Goal: Check status: Check status

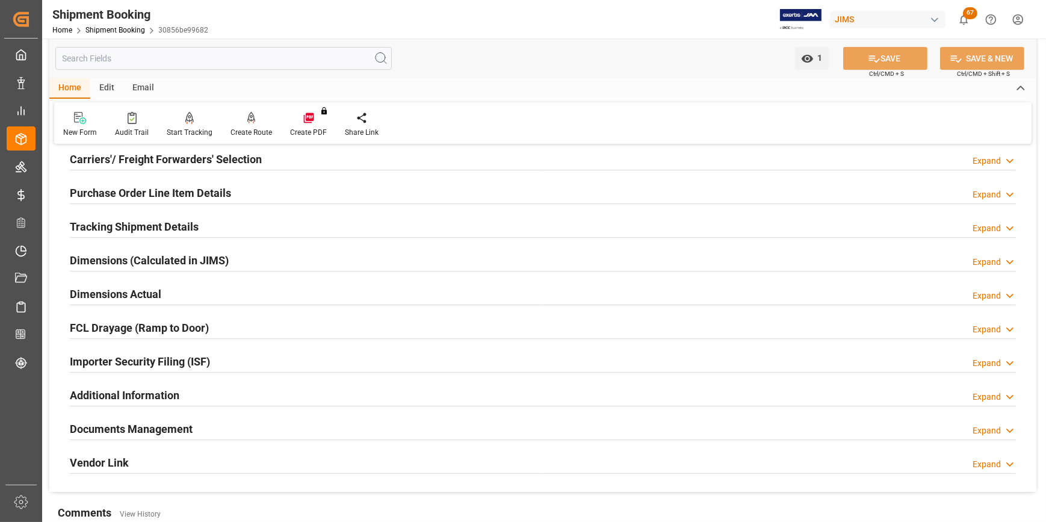
scroll to position [6, 0]
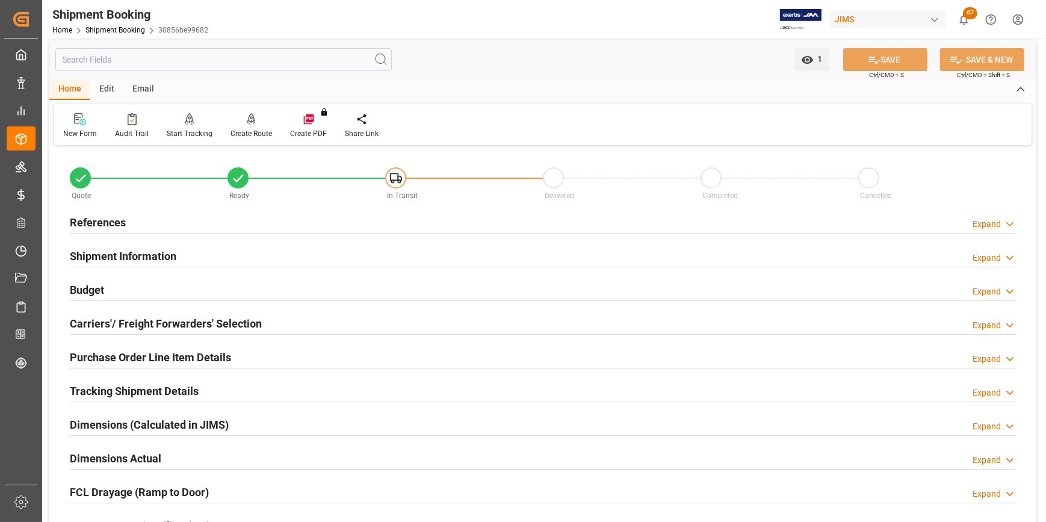
click at [147, 357] on h2 "Purchase Order Line Item Details" at bounding box center [150, 357] width 161 height 16
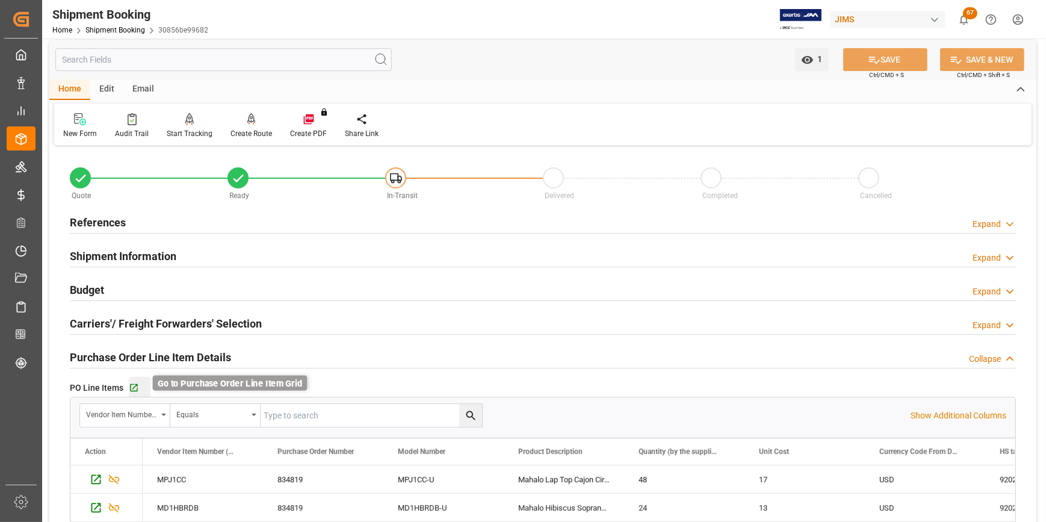
click at [135, 390] on icon "button" at bounding box center [134, 388] width 8 height 8
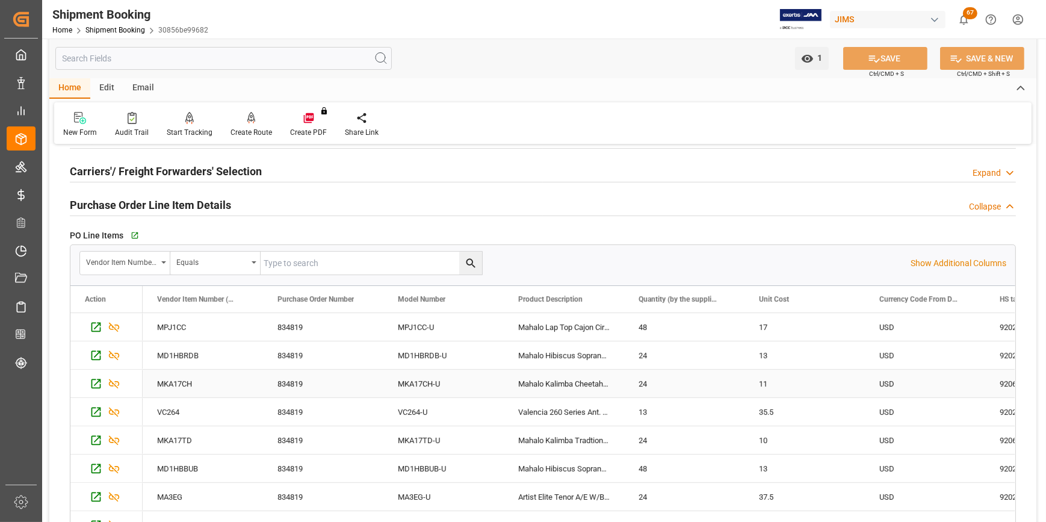
scroll to position [225, 0]
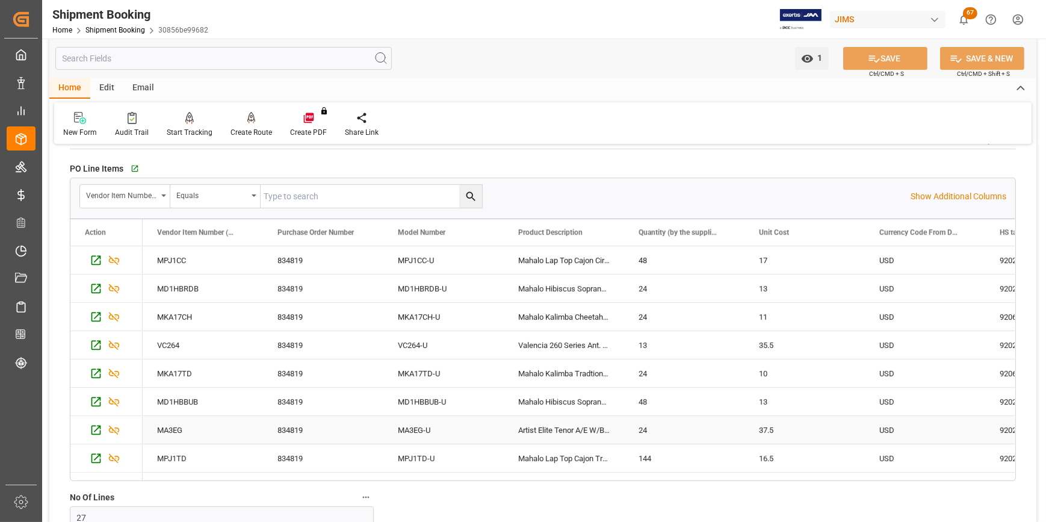
click at [781, 436] on div "37.5" at bounding box center [804, 430] width 120 height 28
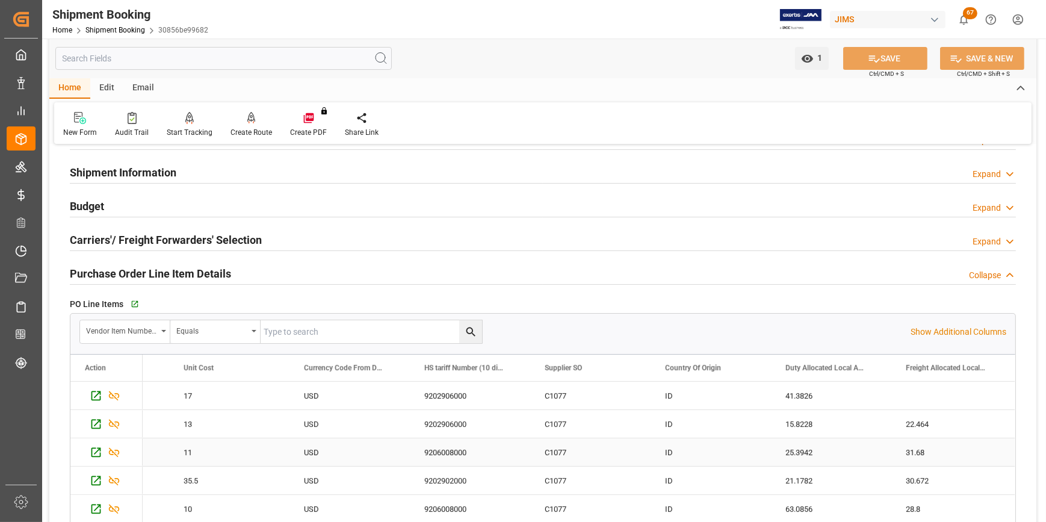
scroll to position [6, 0]
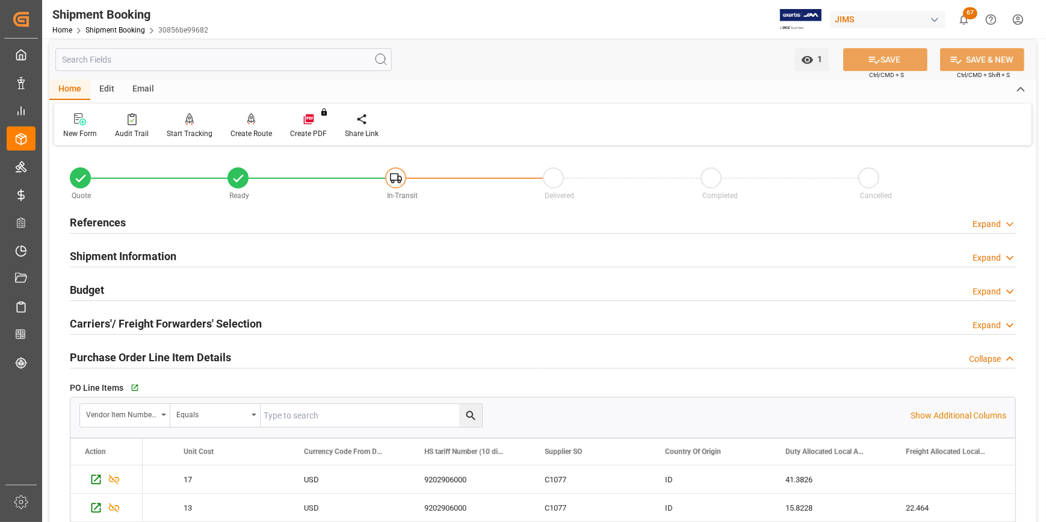
drag, startPoint x: 639, startPoint y: 309, endPoint x: 638, endPoint y: 319, distance: 10.9
click at [639, 309] on div "Carriers'/ Freight Forwarders' Selection Expand" at bounding box center [542, 324] width 963 height 34
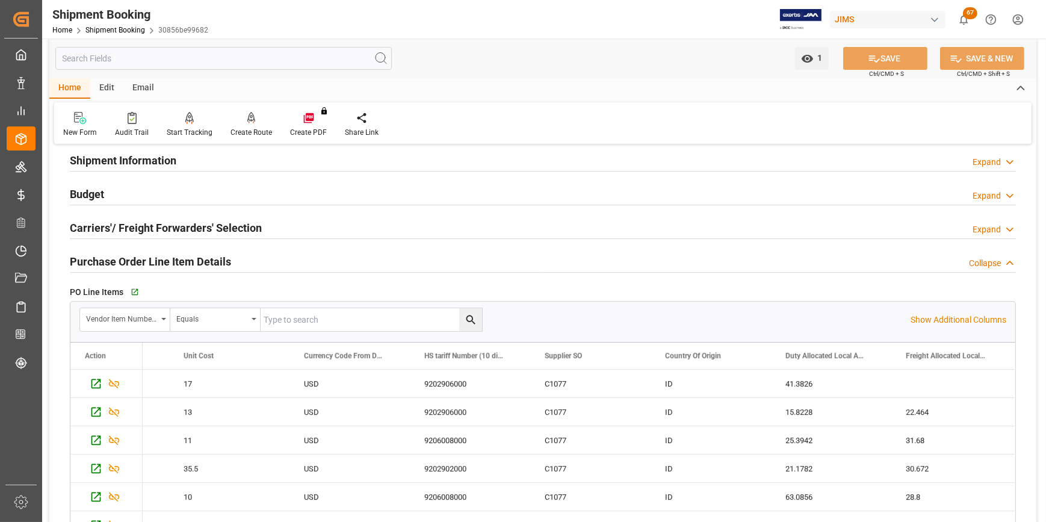
scroll to position [109, 0]
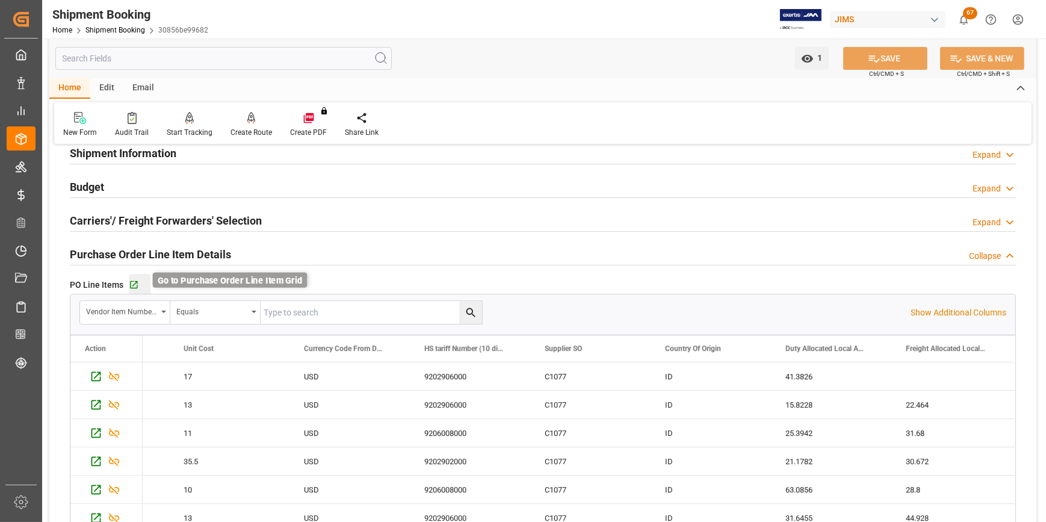
click at [136, 285] on icon "button" at bounding box center [134, 285] width 8 height 8
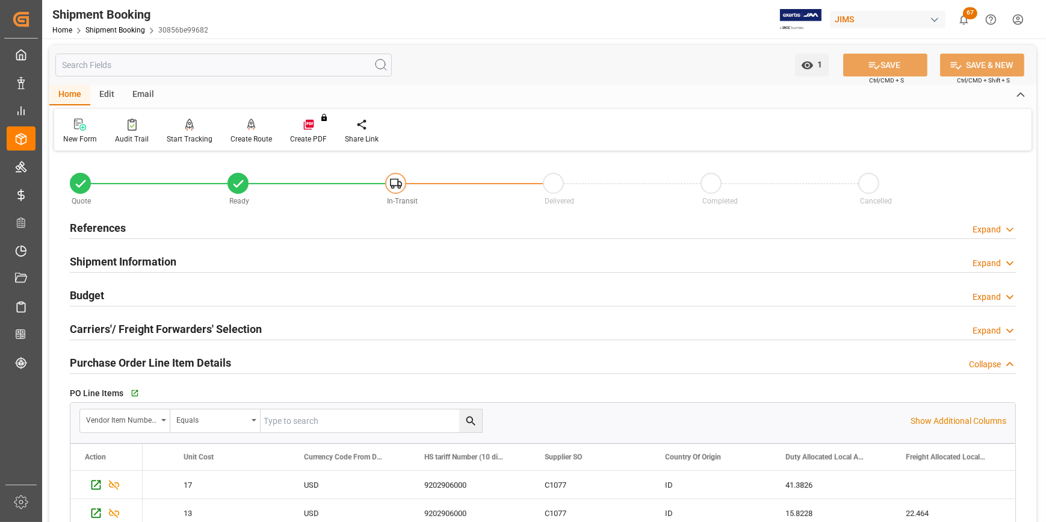
scroll to position [0, 0]
click at [97, 263] on h2 "Shipment Information" at bounding box center [123, 262] width 106 height 16
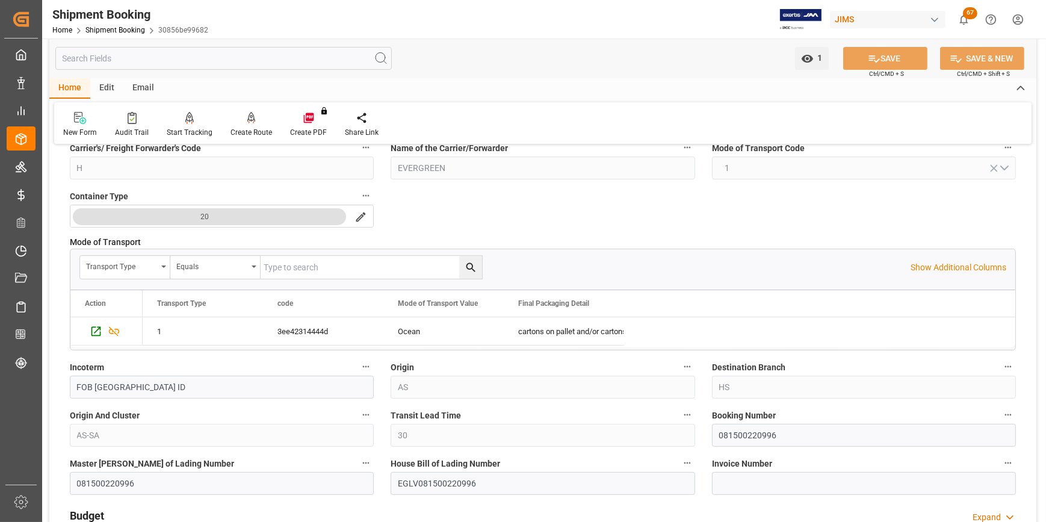
scroll to position [273, 0]
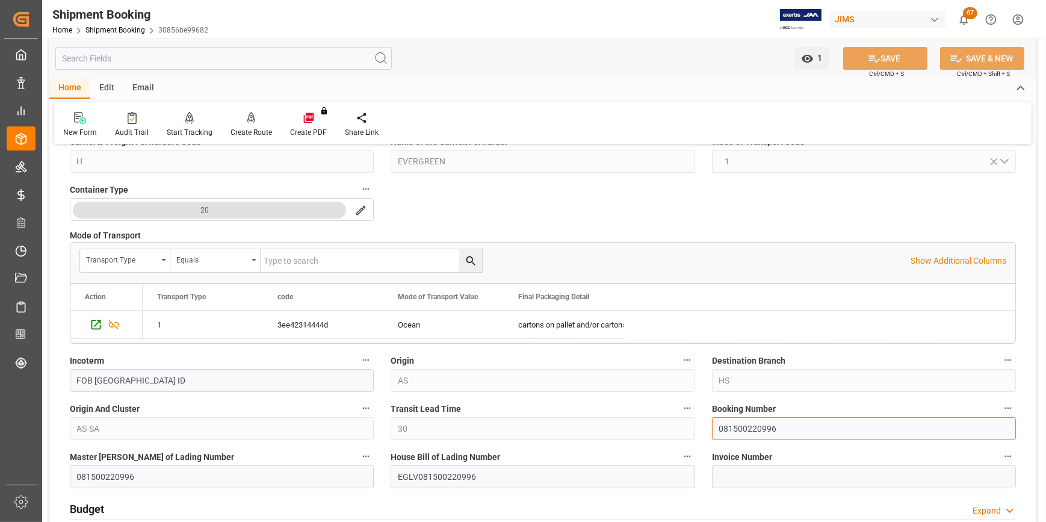
click at [729, 424] on input "081500220996" at bounding box center [864, 428] width 304 height 23
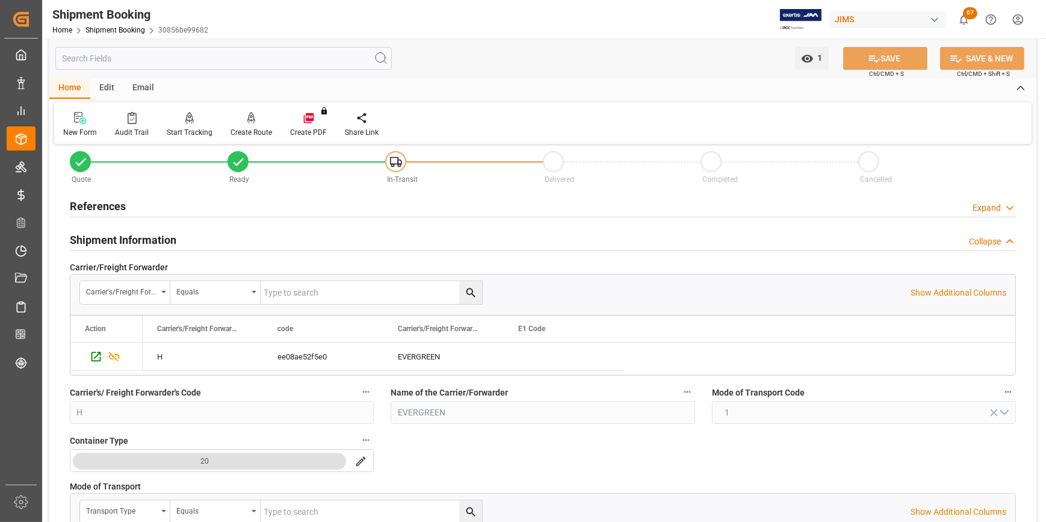
scroll to position [0, 0]
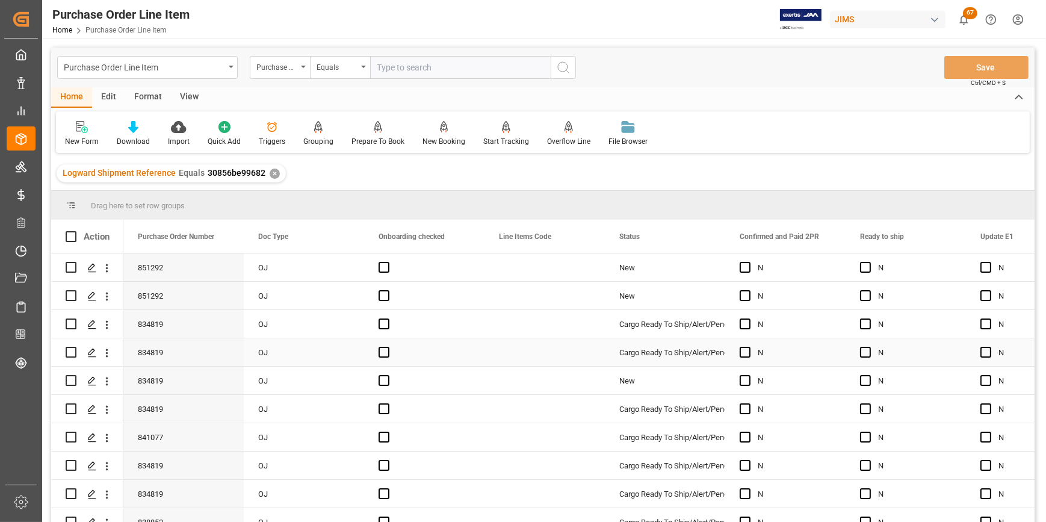
click at [462, 363] on div "Press SPACE to select this row." at bounding box center [424, 352] width 120 height 28
click at [180, 94] on div "View" at bounding box center [189, 97] width 37 height 20
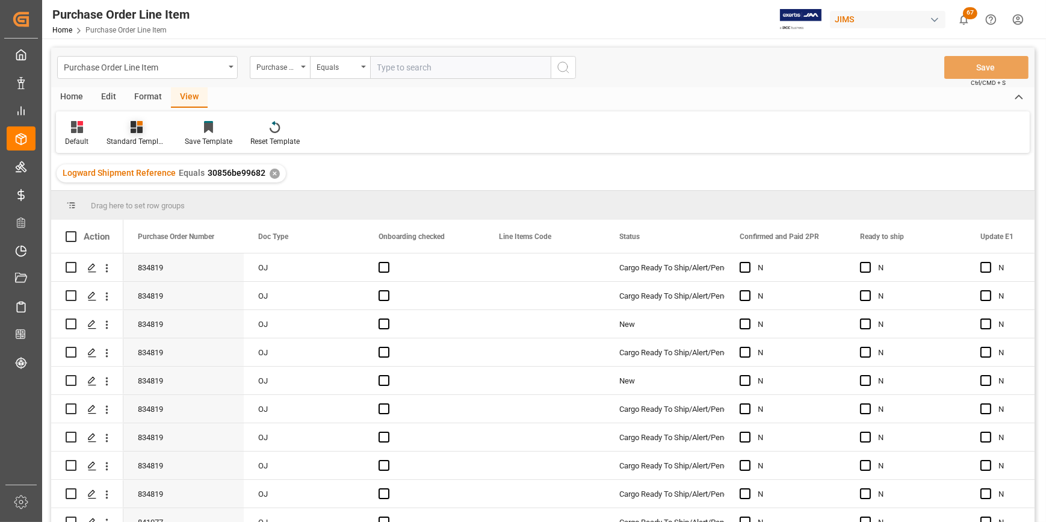
click at [150, 138] on div "Standard Templates" at bounding box center [136, 141] width 60 height 11
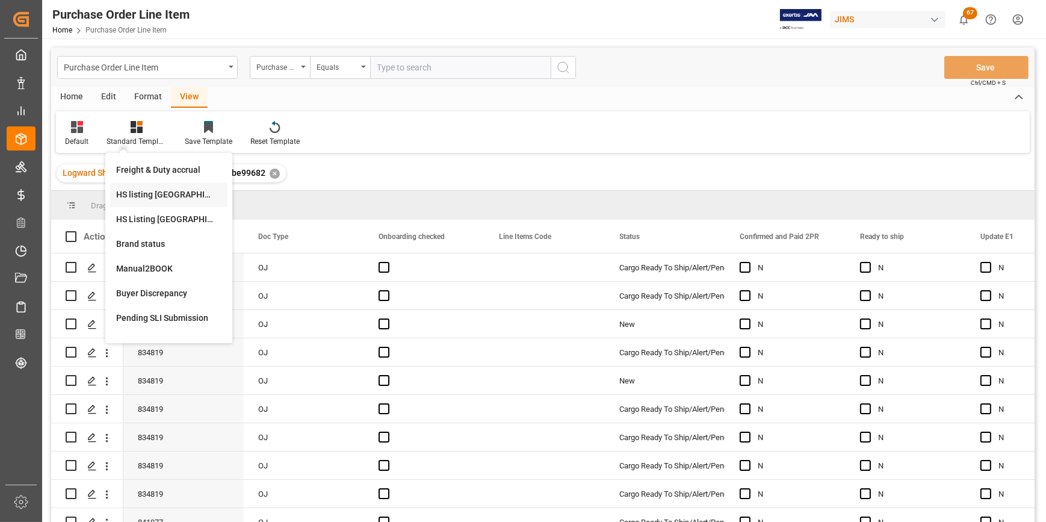
click at [173, 200] on div "HS listing USA" at bounding box center [168, 194] width 105 height 13
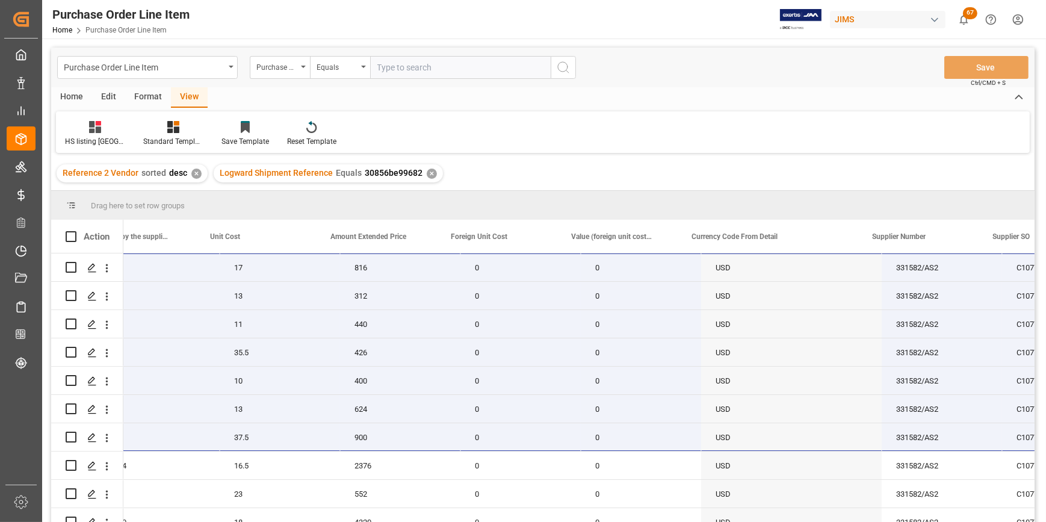
scroll to position [0, 794]
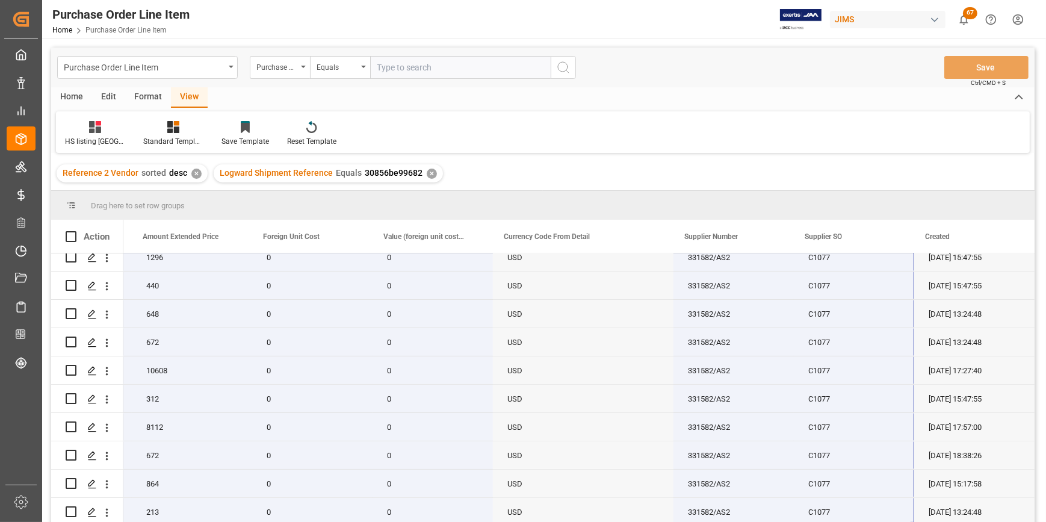
drag, startPoint x: 163, startPoint y: 263, endPoint x: 851, endPoint y: 536, distance: 739.9
click at [851, 521] on html "Created by potrace 1.15, written by Peter Selinger 2001-2017 Created by potrace…" at bounding box center [523, 261] width 1046 height 522
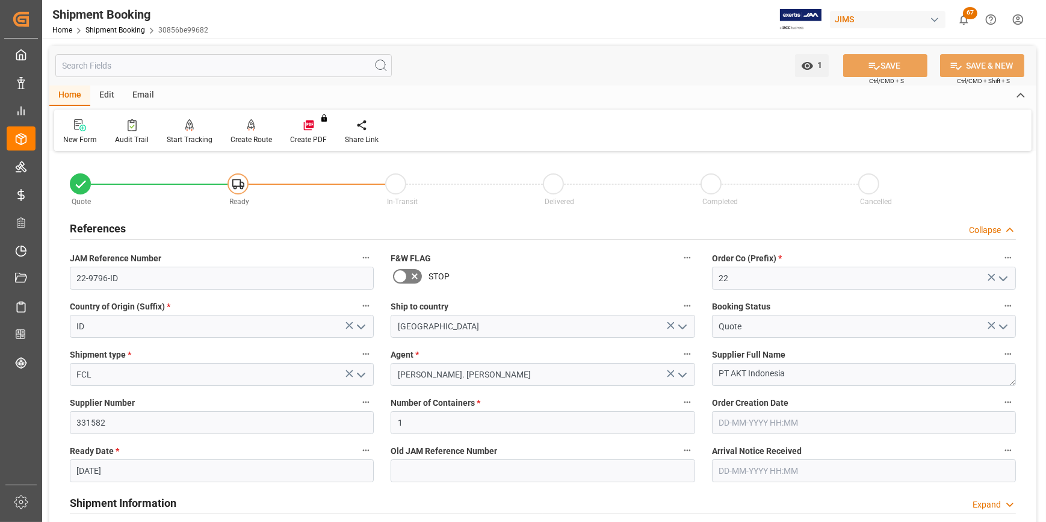
scroll to position [218, 0]
